Goal: Task Accomplishment & Management: Manage account settings

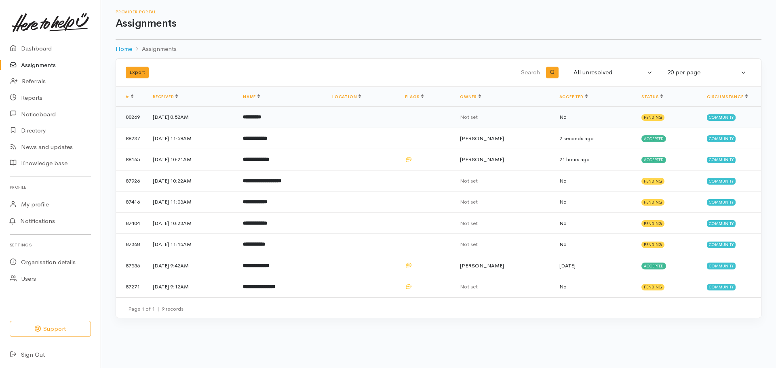
click at [261, 115] on b "*********" at bounding box center [252, 116] width 18 height 5
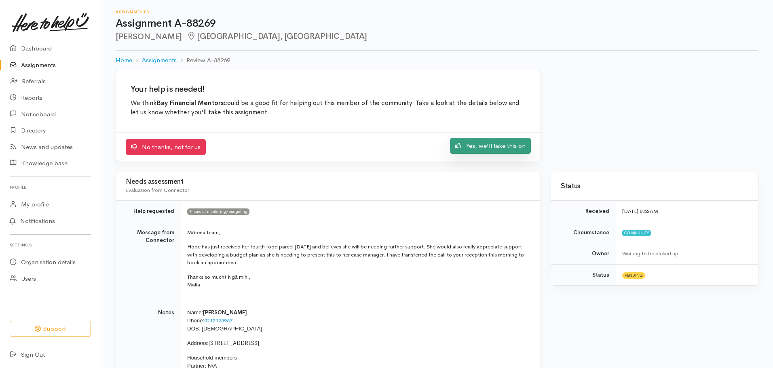
click at [472, 152] on link "Yes, we'll take this on" at bounding box center [490, 146] width 81 height 17
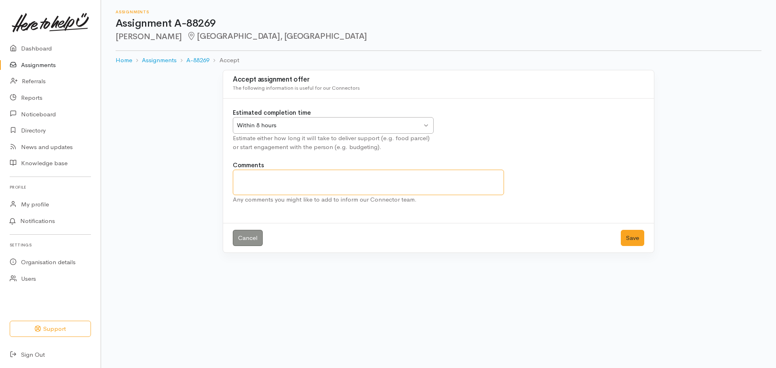
click at [420, 172] on textarea "Comments" at bounding box center [368, 182] width 271 height 25
type textarea "Apt booked for Weds 3rd at 1pm with Jade"
click at [464, 117] on div "Estimated completion time Within 8 hours Within 8 hours Within 8 hours Within 2…" at bounding box center [438, 134] width 421 height 53
click at [425, 121] on div "Within 8 hours Within 8 hours" at bounding box center [333, 125] width 201 height 17
drag, startPoint x: 633, startPoint y: 239, endPoint x: 572, endPoint y: 222, distance: 62.9
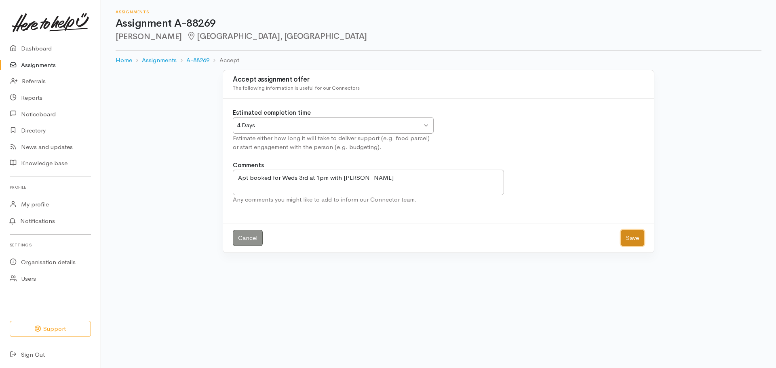
click at [632, 239] on button "Save" at bounding box center [632, 238] width 23 height 17
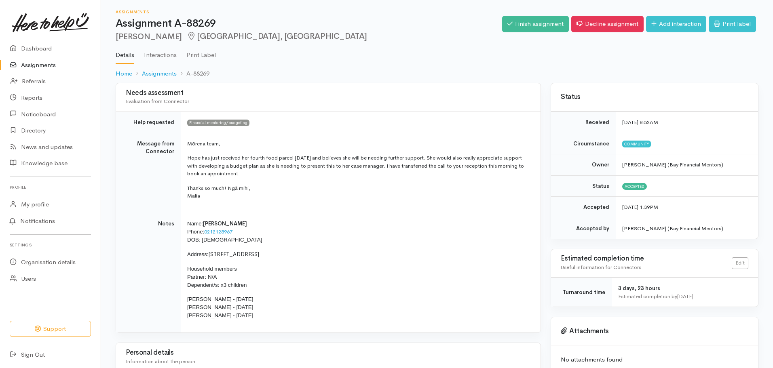
click at [63, 64] on link "Assignments" at bounding box center [50, 65] width 101 height 17
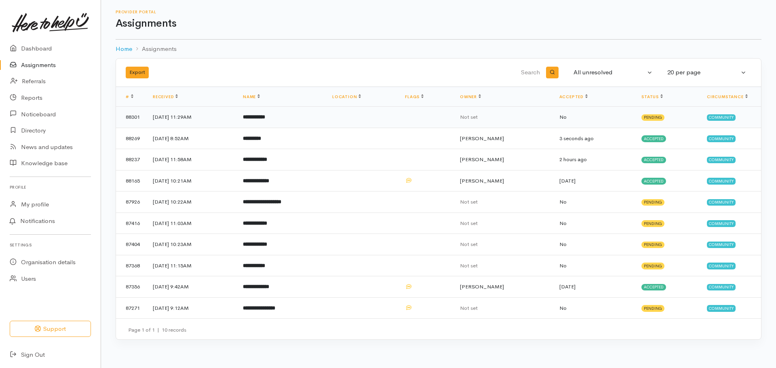
click at [397, 117] on td at bounding box center [362, 117] width 73 height 21
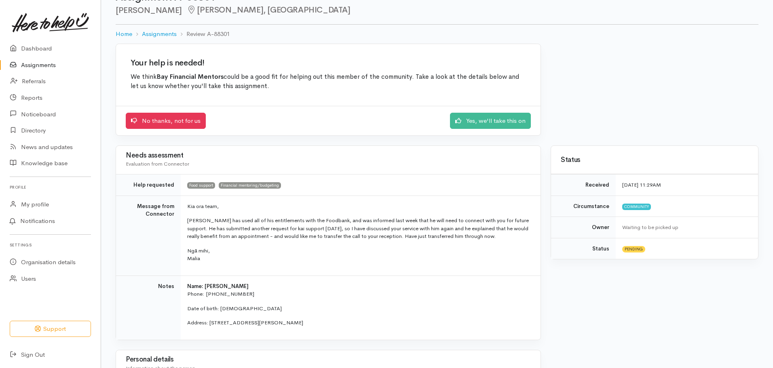
scroll to position [40, 0]
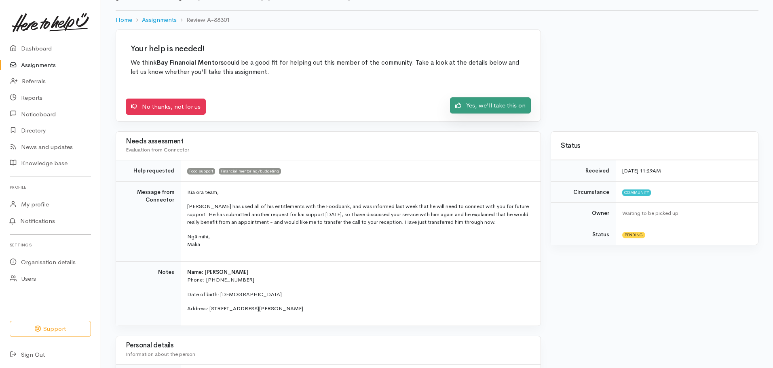
drag, startPoint x: 464, startPoint y: 107, endPoint x: 447, endPoint y: 113, distance: 17.9
click at [464, 107] on link "Yes, we'll take this on" at bounding box center [490, 105] width 81 height 17
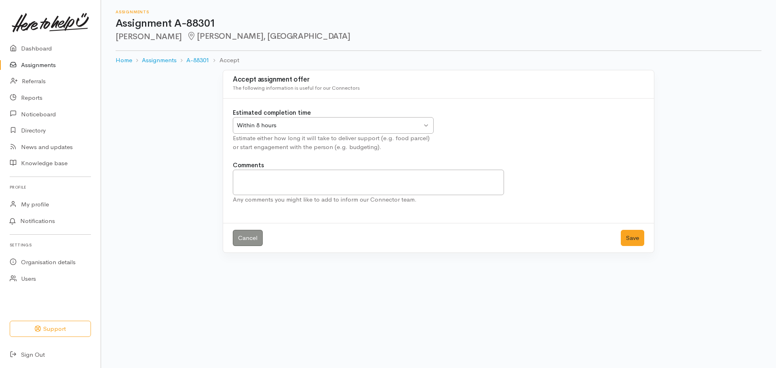
click at [297, 128] on div "Within 8 hours" at bounding box center [329, 125] width 185 height 9
click at [274, 119] on div "3 Days 3 Days" at bounding box center [333, 125] width 201 height 17
click at [268, 188] on textarea "Comments" at bounding box center [368, 182] width 271 height 25
type textarea "Apt booked with Alison on Thurs 4th at 1pm"
click at [635, 233] on button "Save" at bounding box center [632, 238] width 23 height 17
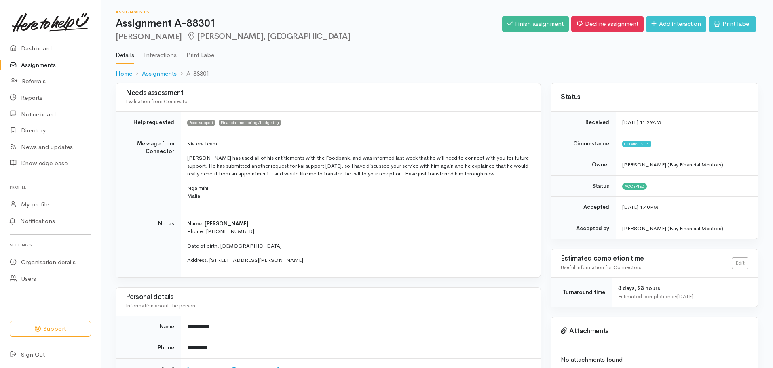
click at [84, 61] on link "Assignments" at bounding box center [50, 65] width 101 height 17
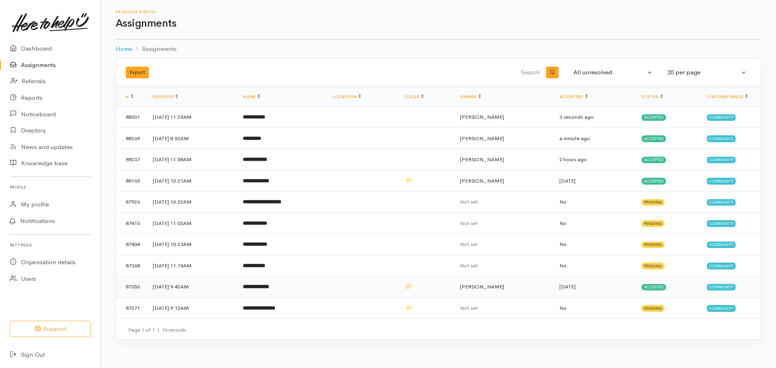
click at [317, 284] on td "**********" at bounding box center [280, 286] width 89 height 21
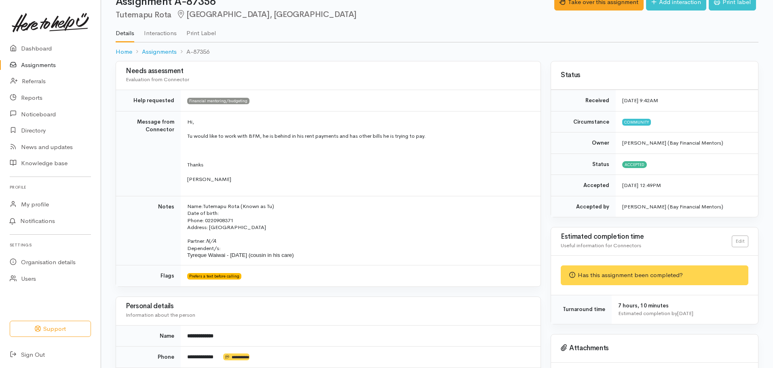
scroll to position [11, 0]
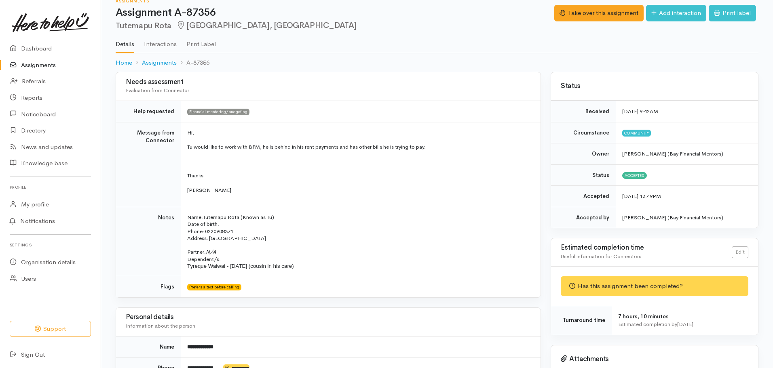
click at [74, 63] on link "Assignments" at bounding box center [50, 65] width 101 height 17
